Goal: Information Seeking & Learning: Check status

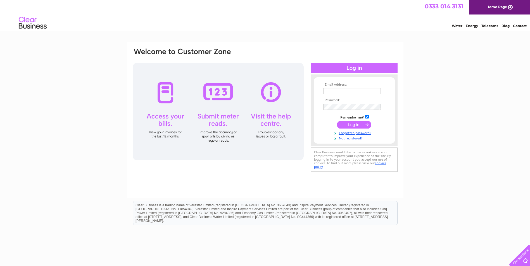
type input "tom@kitchensincolour.co.uk"
click at [351, 125] on input "submit" at bounding box center [354, 125] width 34 height 8
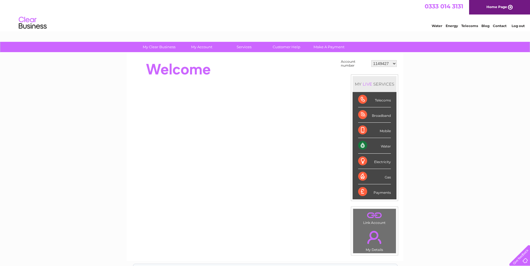
click at [394, 65] on select "1149427 30291361" at bounding box center [383, 63] width 25 height 7
click at [383, 145] on div "Water" at bounding box center [374, 145] width 33 height 15
click at [360, 146] on div "Water" at bounding box center [374, 145] width 33 height 15
click at [383, 197] on div "Payments" at bounding box center [374, 192] width 33 height 15
click at [362, 192] on div "Payments" at bounding box center [374, 192] width 33 height 15
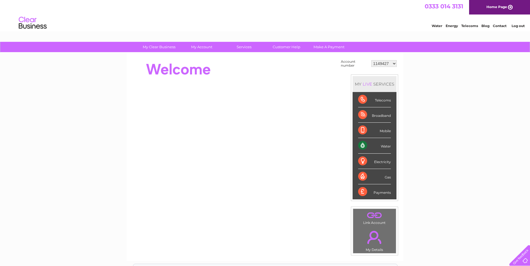
click at [362, 192] on div "Payments" at bounding box center [374, 192] width 33 height 15
click at [363, 144] on div "Water" at bounding box center [374, 145] width 33 height 15
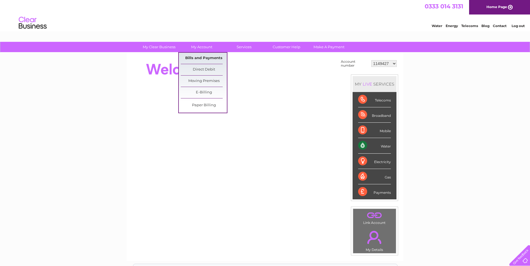
click at [209, 60] on link "Bills and Payments" at bounding box center [204, 58] width 46 height 11
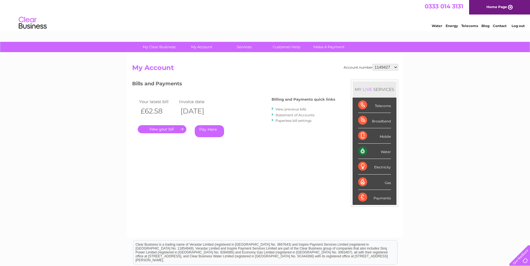
click at [166, 130] on link "." at bounding box center [162, 129] width 49 height 8
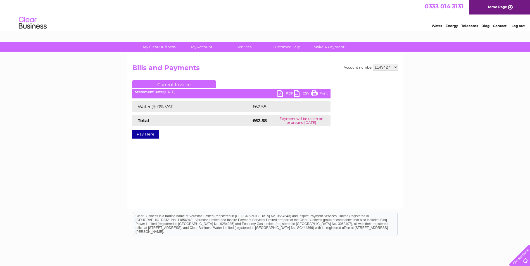
drag, startPoint x: 321, startPoint y: 95, endPoint x: 37, endPoint y: 24, distance: 292.9
click at [321, 95] on link "Print" at bounding box center [319, 94] width 17 height 8
drag, startPoint x: 28, startPoint y: 0, endPoint x: 162, endPoint y: 93, distance: 163.4
click at [162, 93] on b "Statement Date:" at bounding box center [149, 92] width 29 height 4
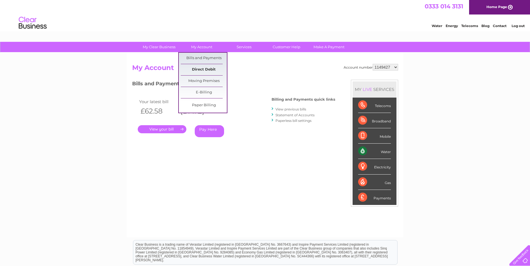
click at [210, 71] on link "Direct Debit" at bounding box center [204, 69] width 46 height 11
click at [207, 70] on link "Direct Debit" at bounding box center [204, 69] width 46 height 11
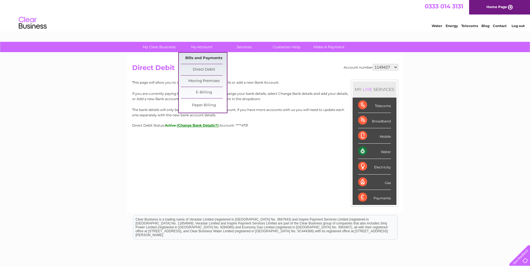
click at [206, 57] on link "Bills and Payments" at bounding box center [204, 58] width 46 height 11
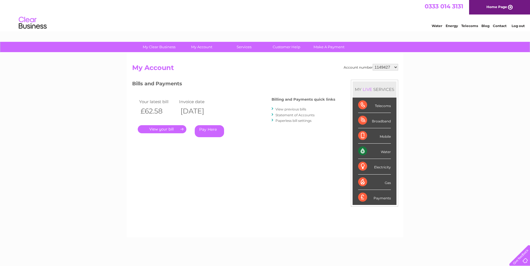
click at [385, 68] on select "1149427 30291361" at bounding box center [384, 67] width 25 height 7
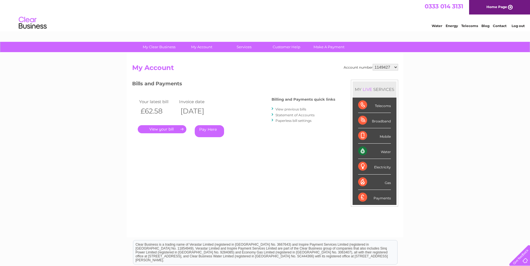
select select "30291361"
click at [372, 64] on select "1149427 30291361" at bounding box center [384, 67] width 25 height 7
click at [169, 128] on link "." at bounding box center [162, 129] width 49 height 8
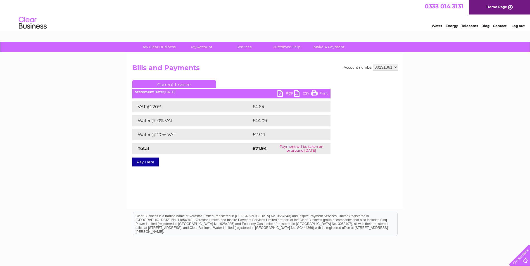
click at [321, 94] on link "Print" at bounding box center [319, 94] width 17 height 8
click at [180, 90] on ul "Current Invoice" at bounding box center [231, 85] width 198 height 10
click at [297, 150] on td "Payment will be taken on or around 13 August 2025" at bounding box center [301, 148] width 58 height 11
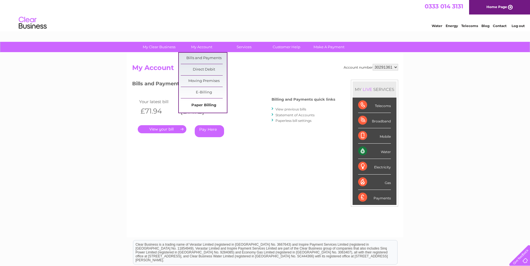
click at [209, 105] on link "Paper Billing" at bounding box center [204, 105] width 46 height 11
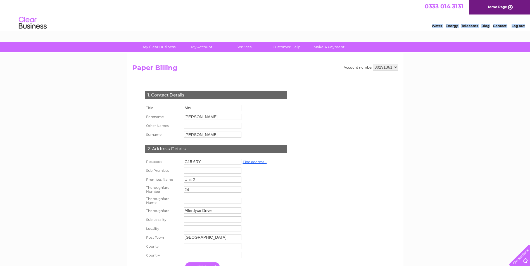
drag, startPoint x: 530, startPoint y: 27, endPoint x: 527, endPoint y: 142, distance: 114.2
click at [527, 33] on html "0333 014 3131 Home Page Water Energy Telecoms Blog Contact Log out" at bounding box center [265, 16] width 530 height 33
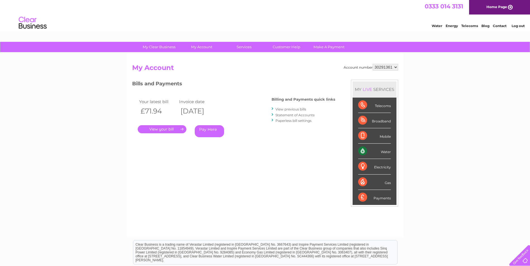
click at [290, 109] on link "View previous bills" at bounding box center [290, 109] width 31 height 4
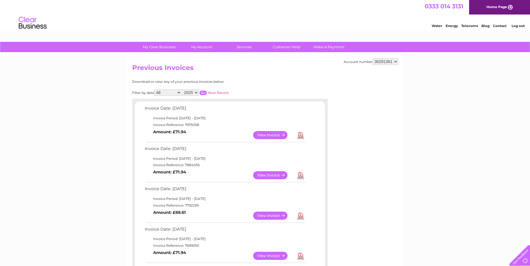
click at [265, 175] on link "View" at bounding box center [273, 175] width 41 height 8
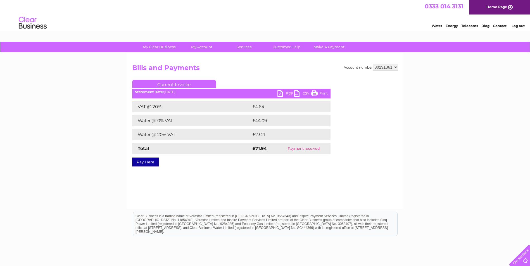
click at [323, 94] on link "Print" at bounding box center [319, 94] width 17 height 8
click at [394, 68] on select "1149427 30291361" at bounding box center [384, 67] width 25 height 7
select select "1149427"
click at [372, 64] on select "1149427 30291361" at bounding box center [384, 67] width 25 height 7
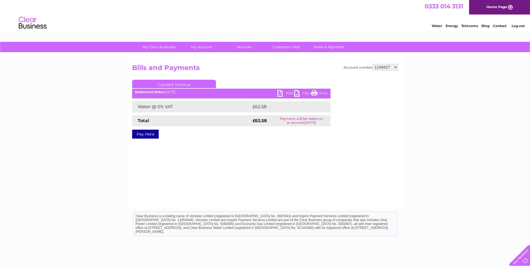
click at [301, 121] on td "Payment will be taken on or around [DATE]" at bounding box center [301, 120] width 58 height 11
click at [178, 90] on div "Statement Date: [DATE]" at bounding box center [231, 92] width 198 height 4
click at [181, 92] on div "Statement Date: [DATE]" at bounding box center [231, 92] width 198 height 4
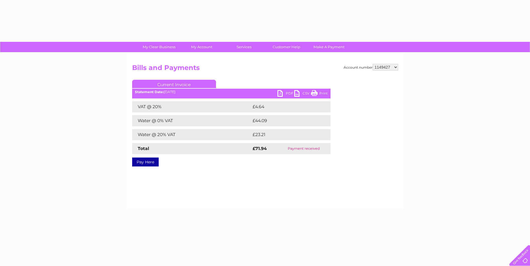
select select "1149427"
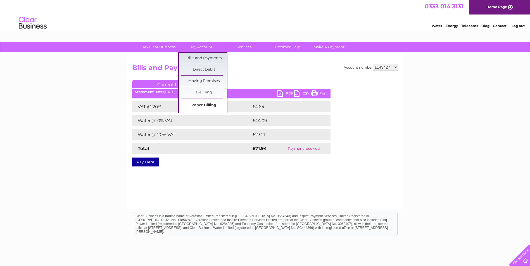
click at [202, 109] on link "Paper Billing" at bounding box center [204, 105] width 46 height 11
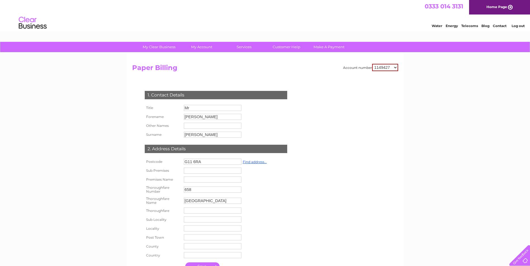
click at [201, 106] on input "Mr" at bounding box center [213, 108] width 58 height 6
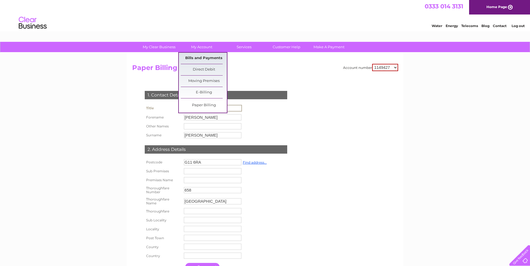
click at [208, 59] on link "Bills and Payments" at bounding box center [204, 58] width 46 height 11
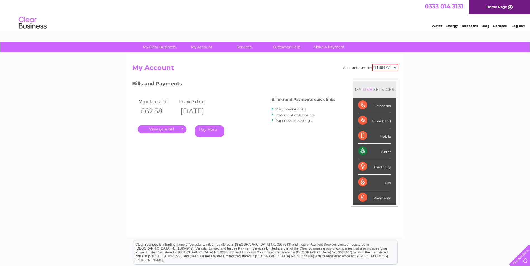
click at [287, 110] on link "View previous bills" at bounding box center [290, 109] width 31 height 4
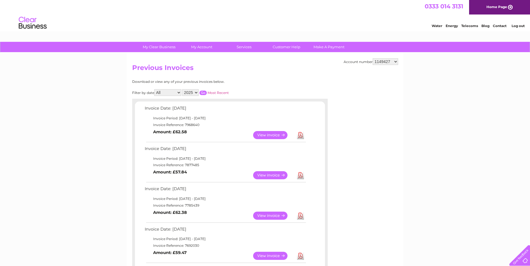
click at [274, 175] on link "View" at bounding box center [273, 175] width 41 height 8
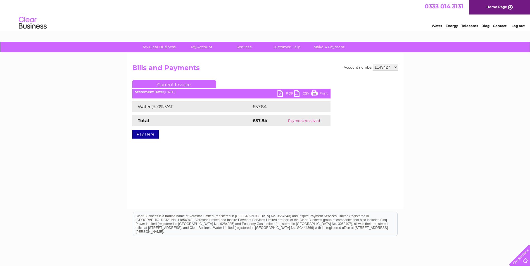
click at [324, 92] on link "Print" at bounding box center [319, 94] width 17 height 8
